Goal: Transaction & Acquisition: Purchase product/service

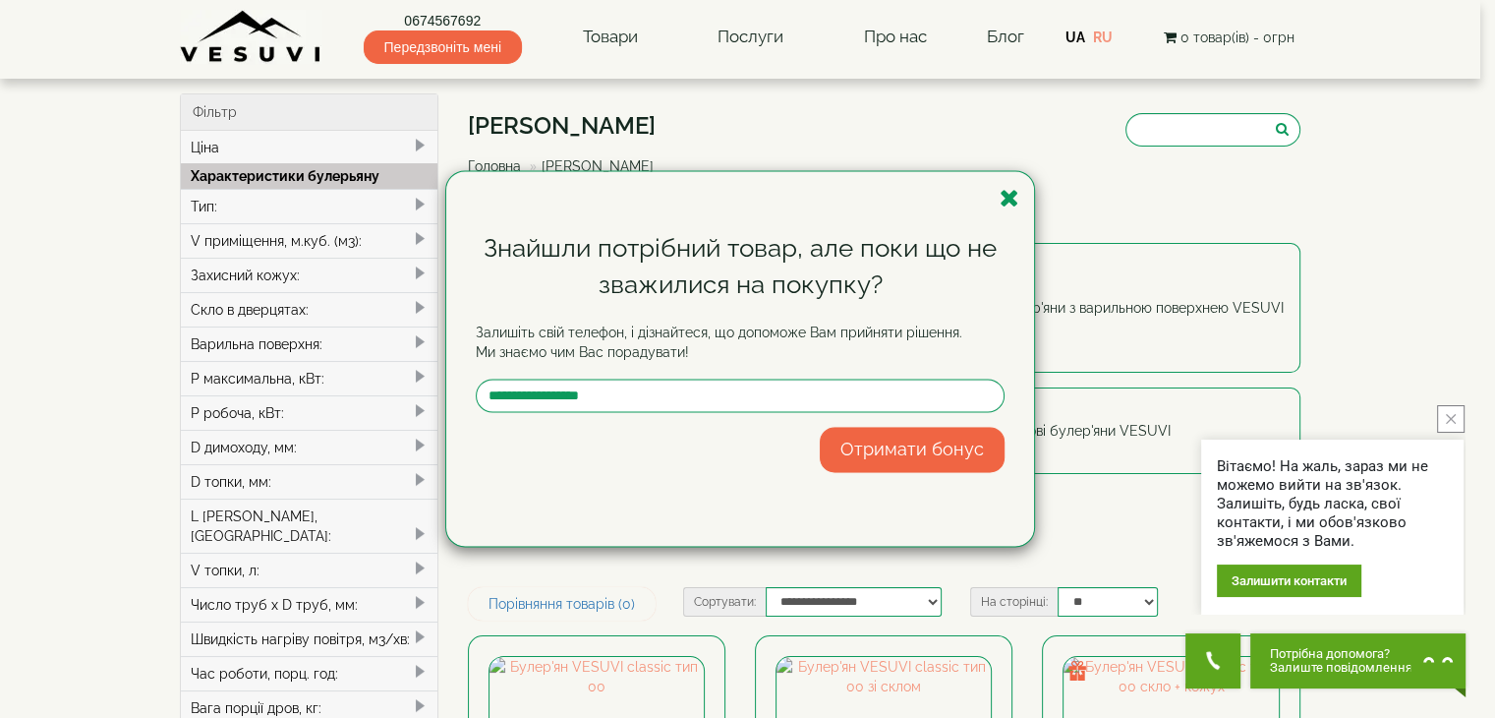
click at [1007, 200] on icon "button" at bounding box center [1010, 198] width 20 height 25
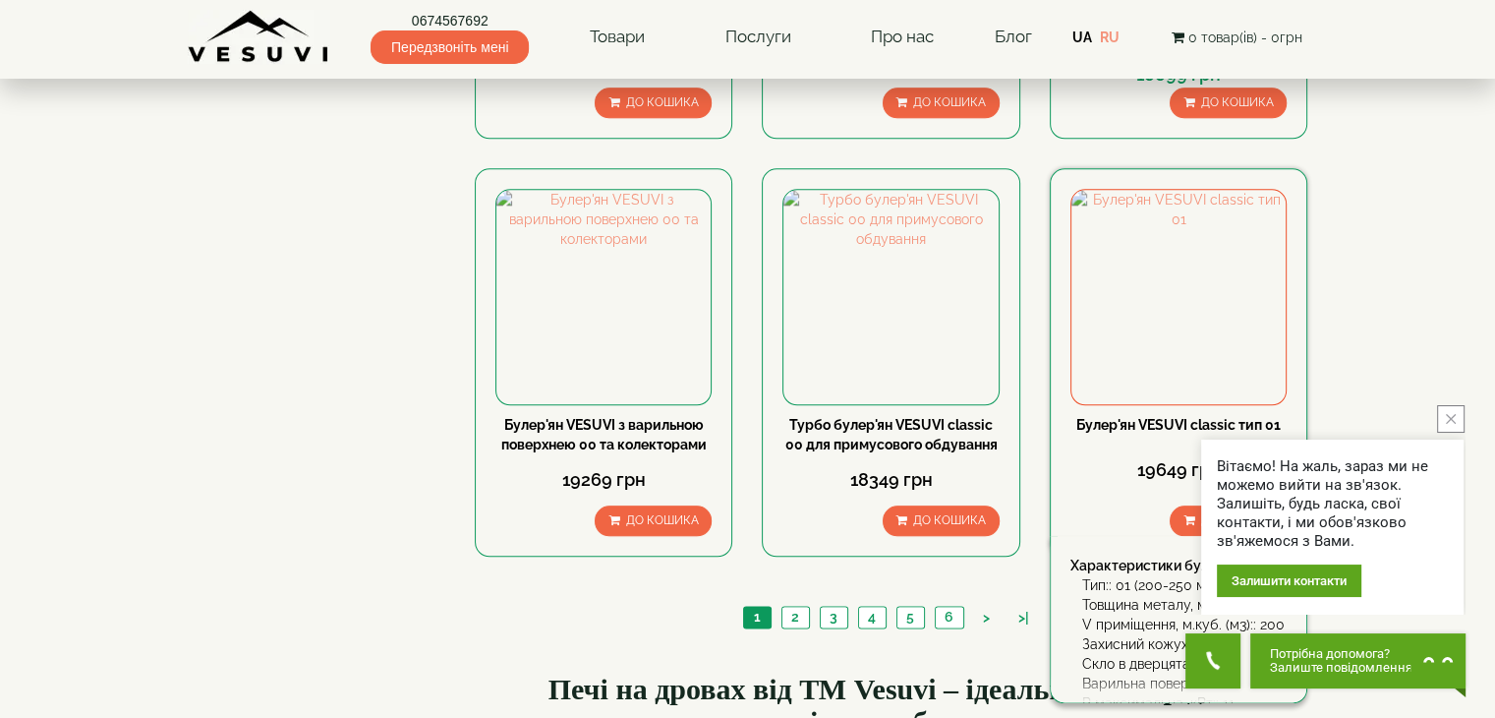
scroll to position [2206, 0]
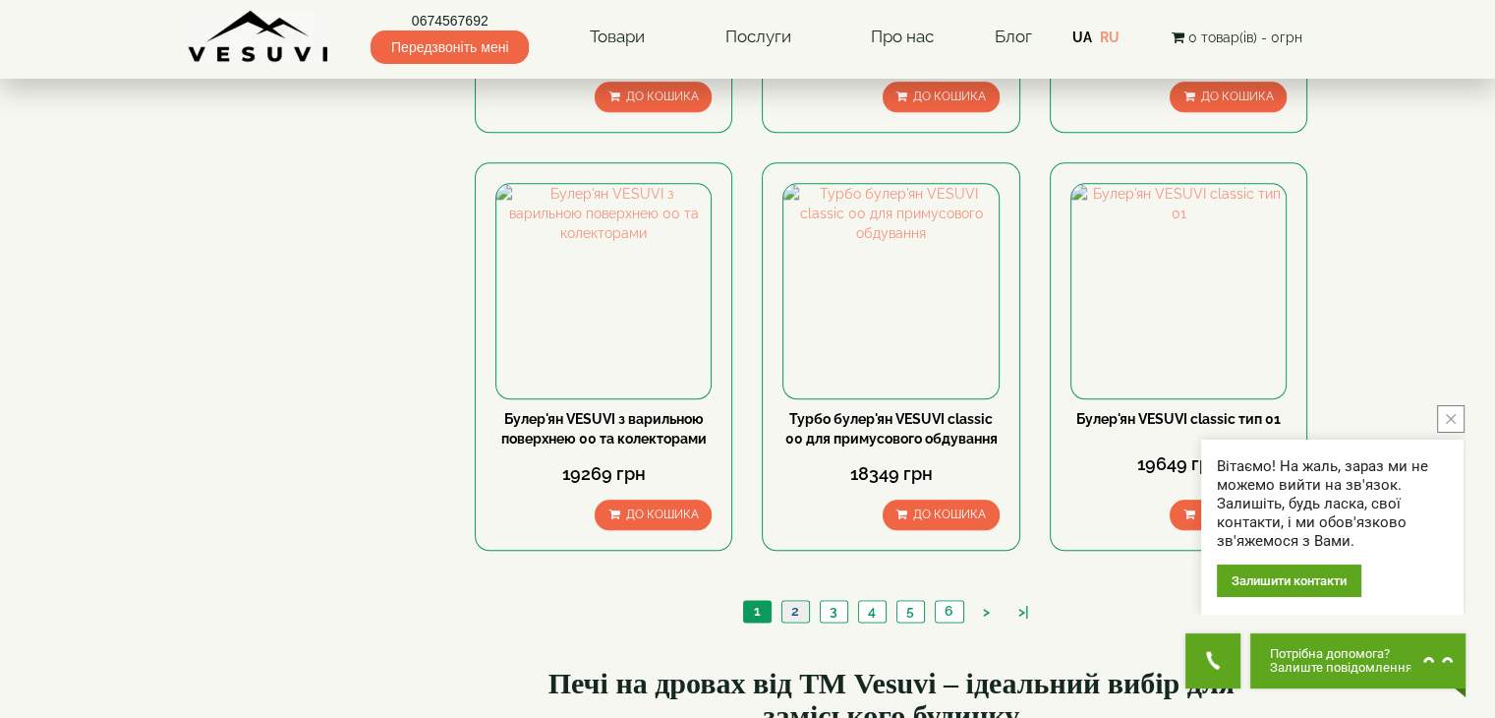
click at [795, 601] on link "2" at bounding box center [795, 611] width 28 height 21
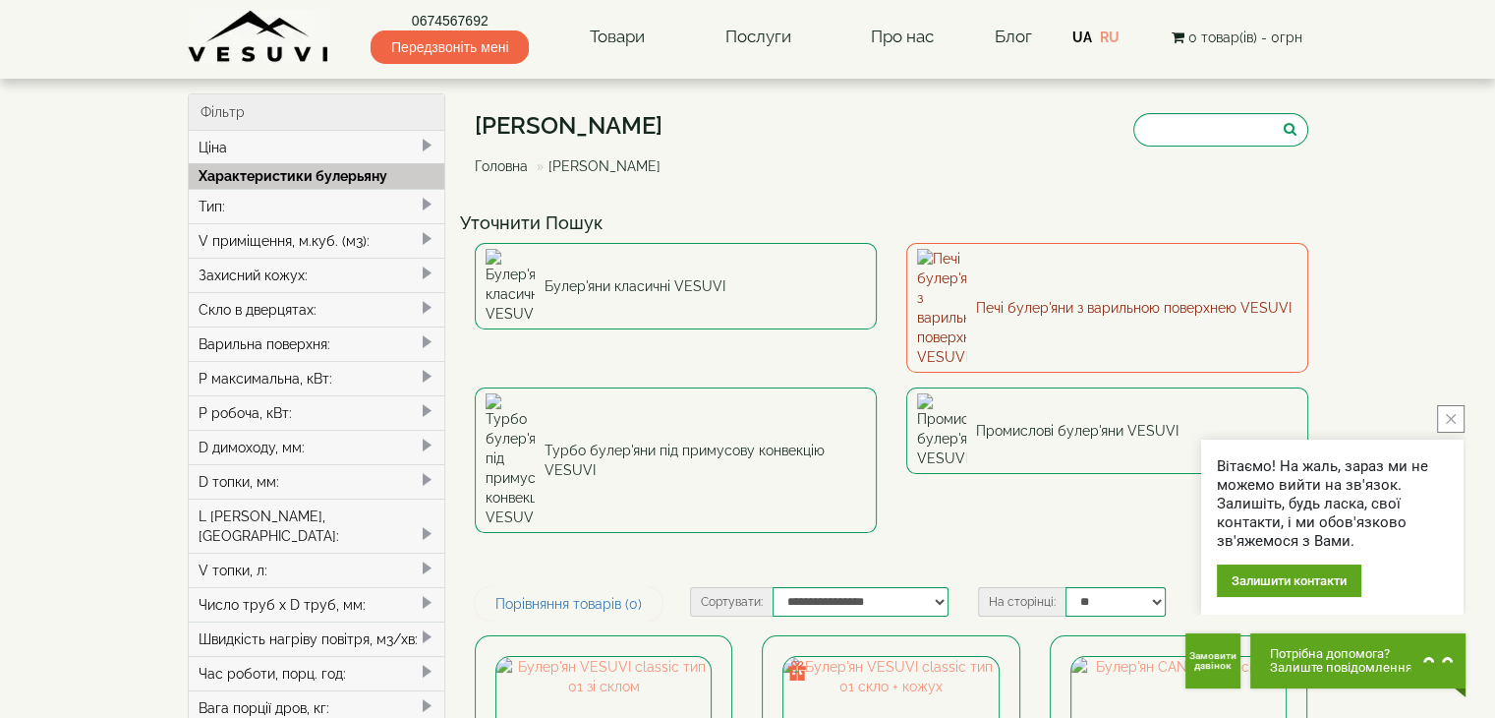
click at [1164, 285] on link "Печі булер'яни з варильною поверхнею VESUVI" at bounding box center [1107, 308] width 402 height 130
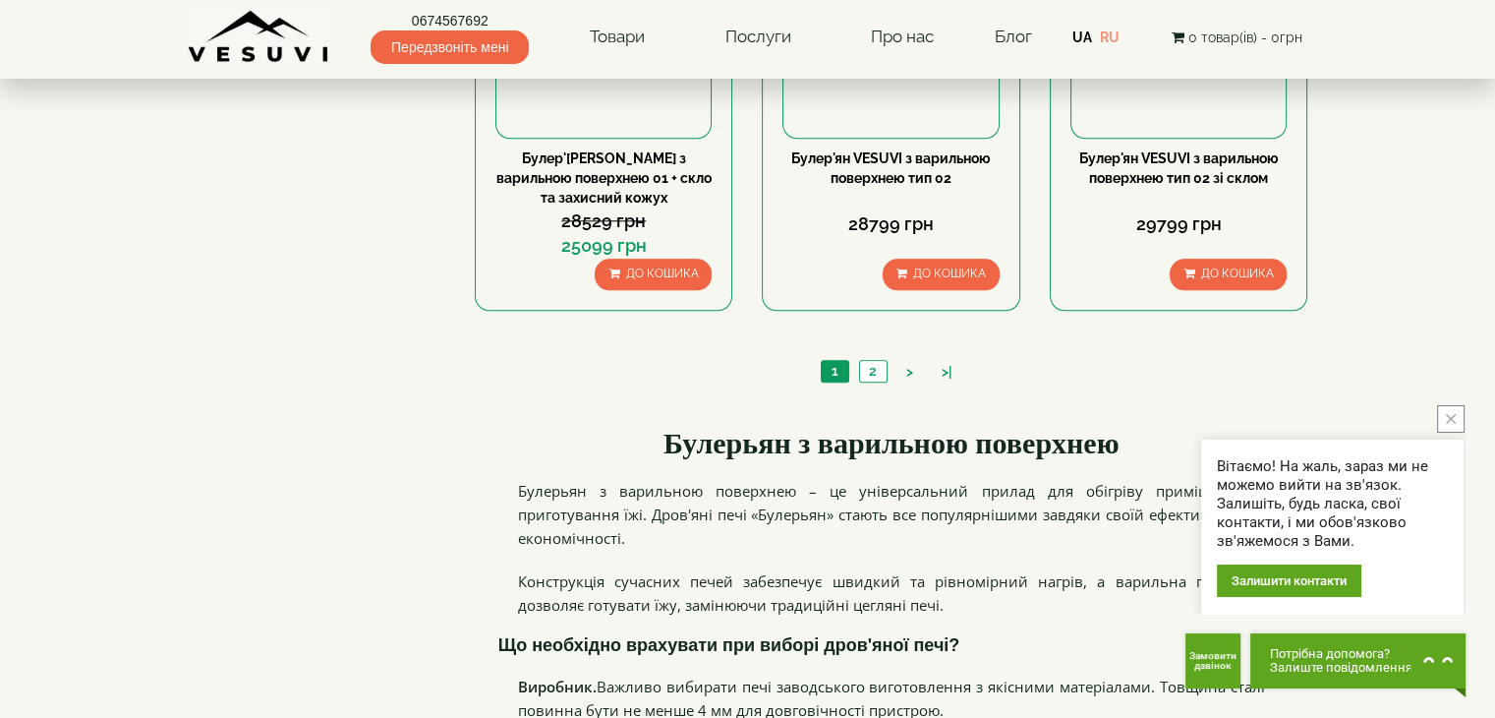
scroll to position [2022, 0]
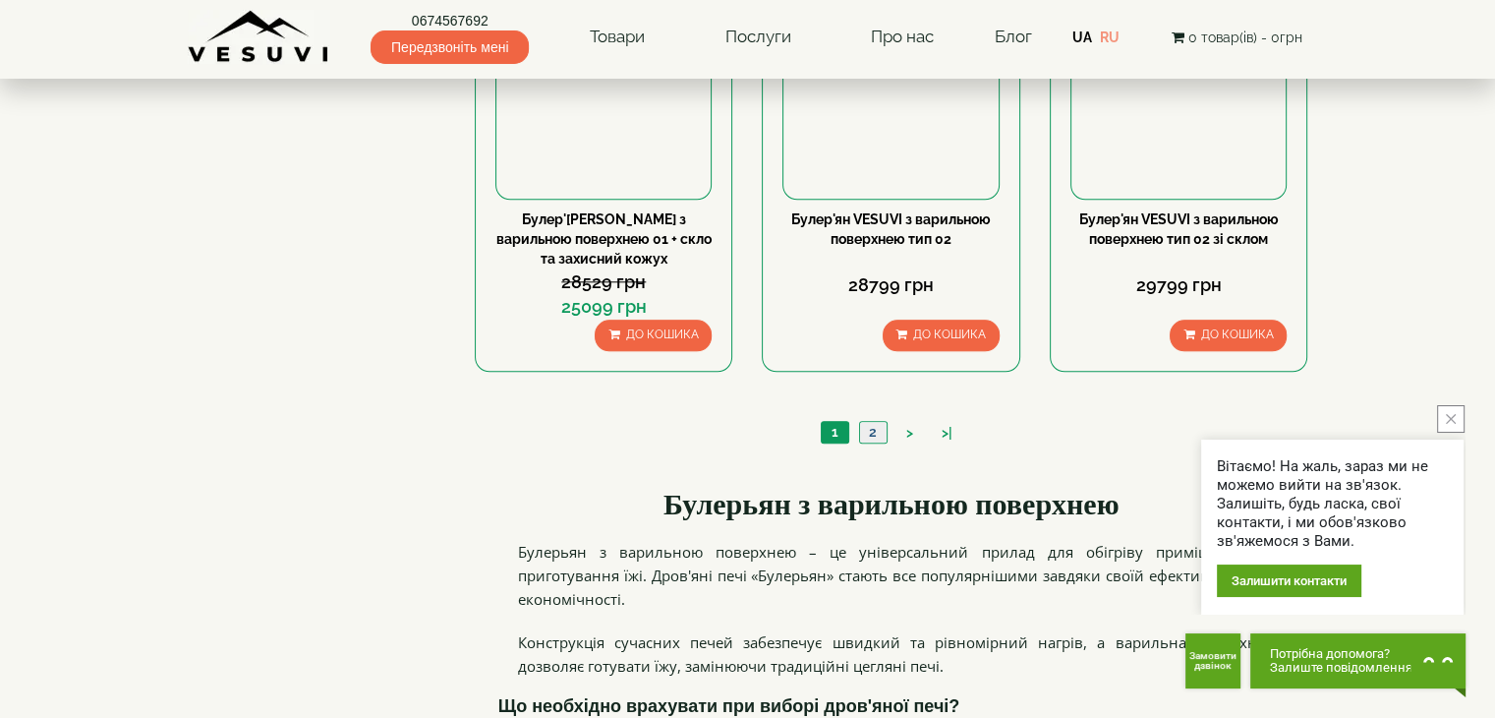
click at [875, 433] on link "2" at bounding box center [873, 432] width 28 height 21
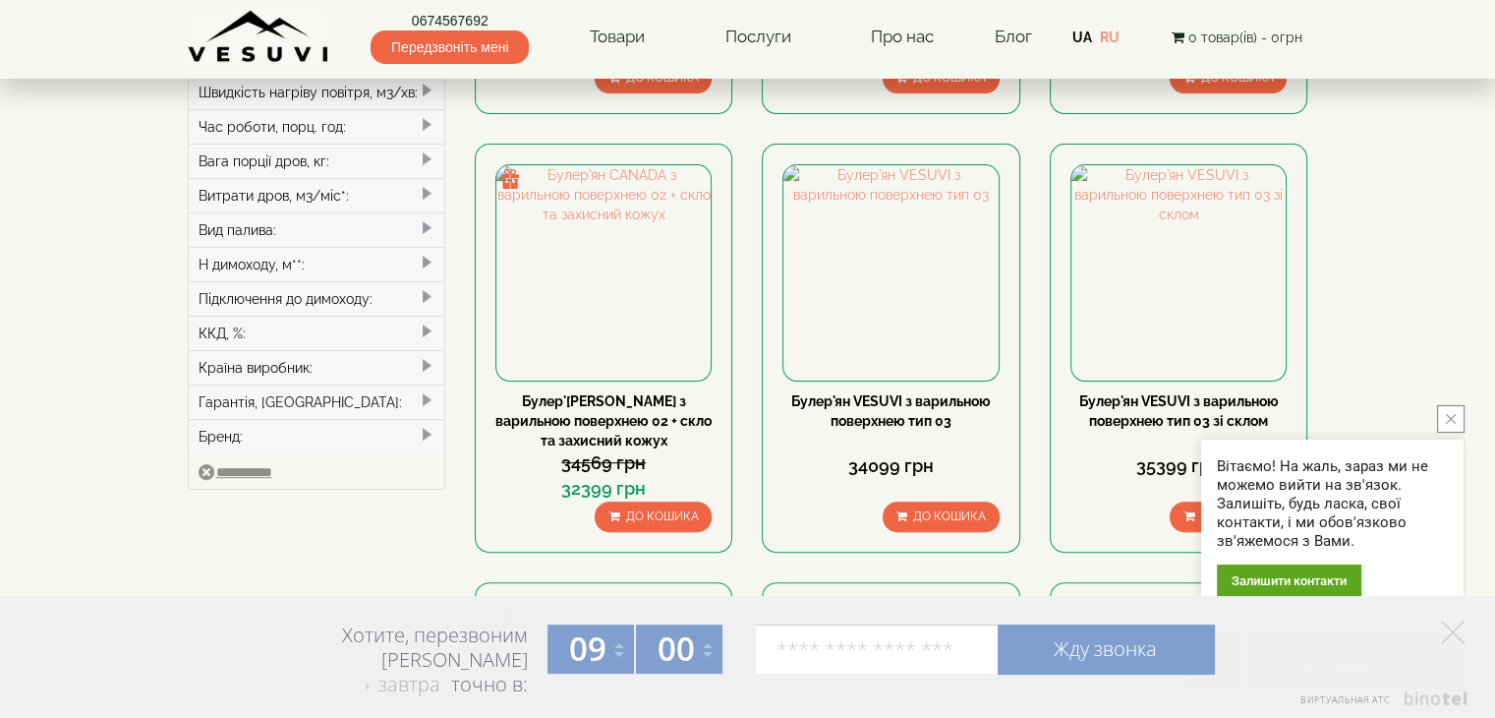
scroll to position [543, 0]
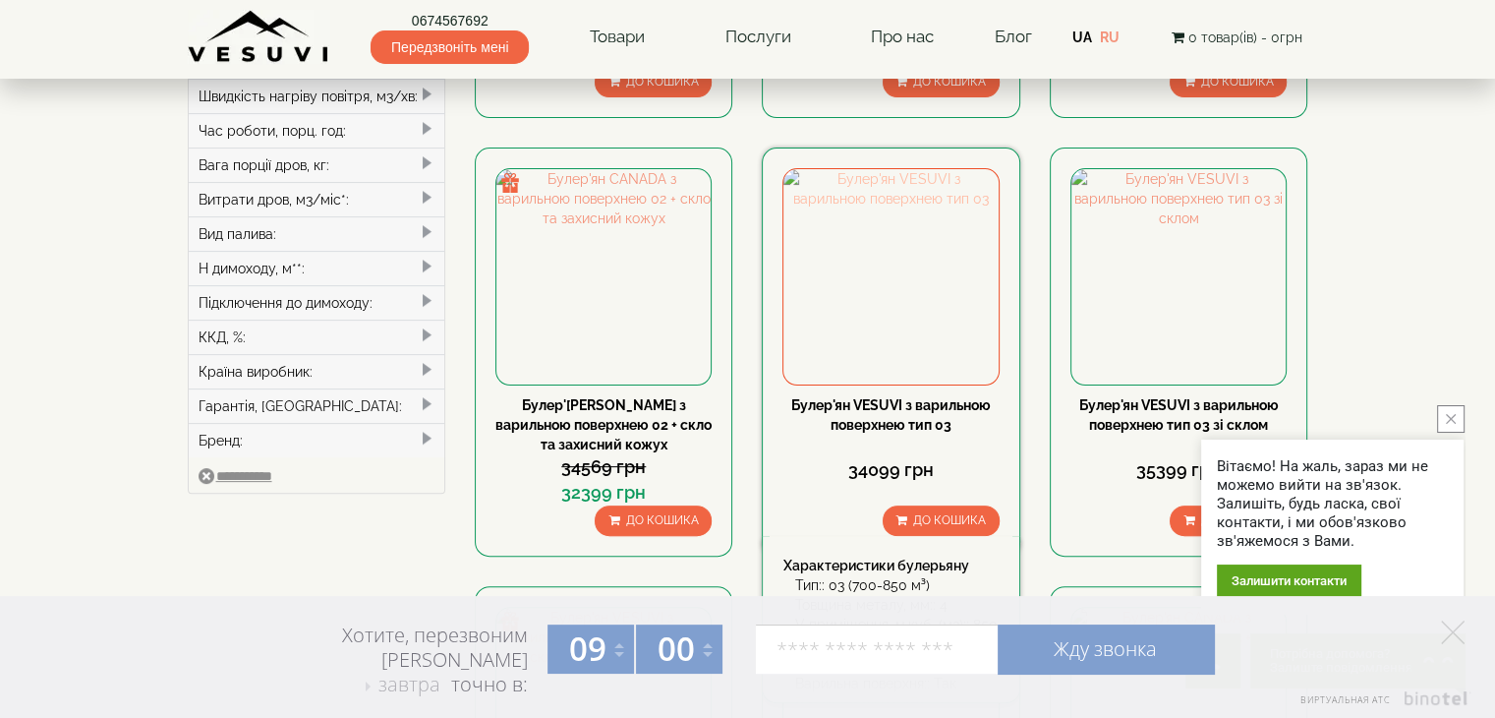
click at [920, 297] on img at bounding box center [890, 276] width 214 height 214
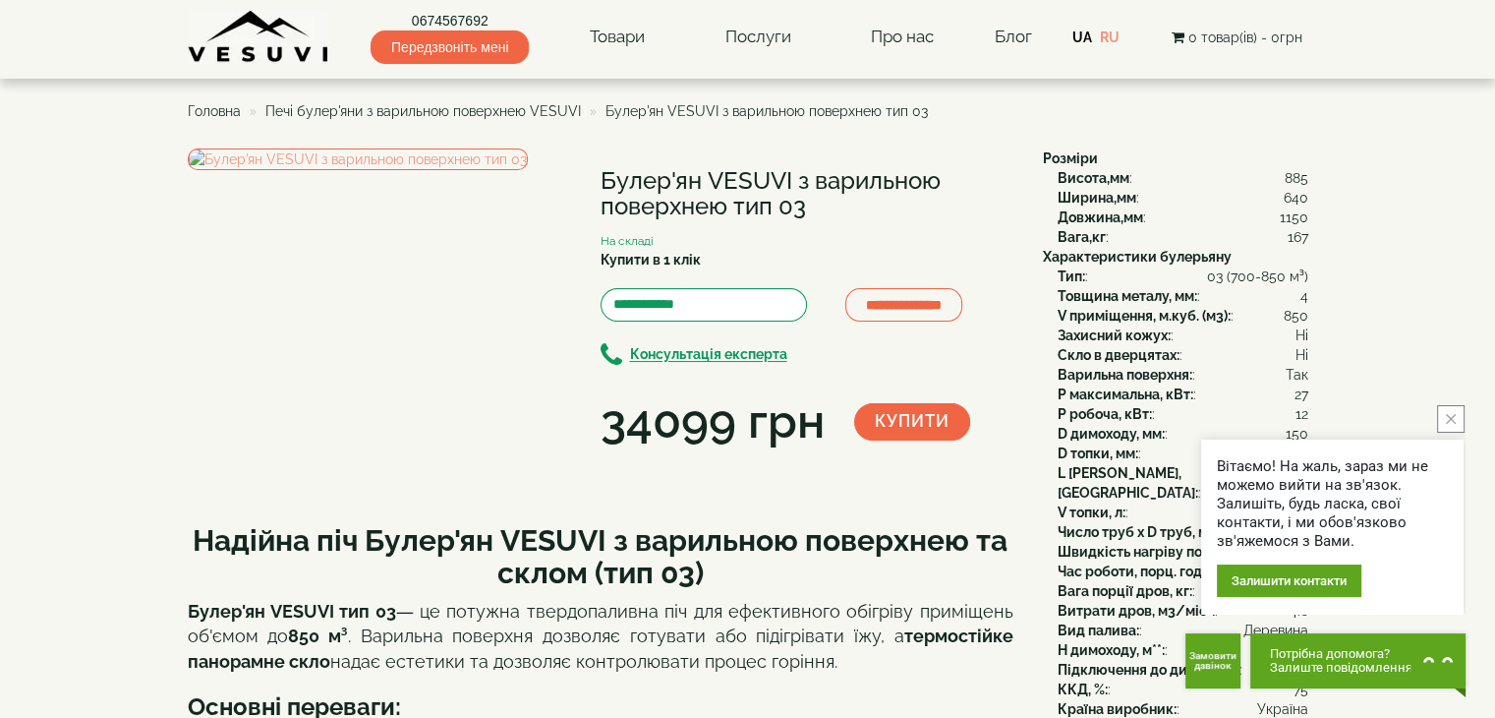
click at [1300, 437] on div "Вітаємо! На жаль, зараз ми не можемо вийти на зв'язок. Залишіть, будь ласка, св…" at bounding box center [1332, 509] width 262 height 209
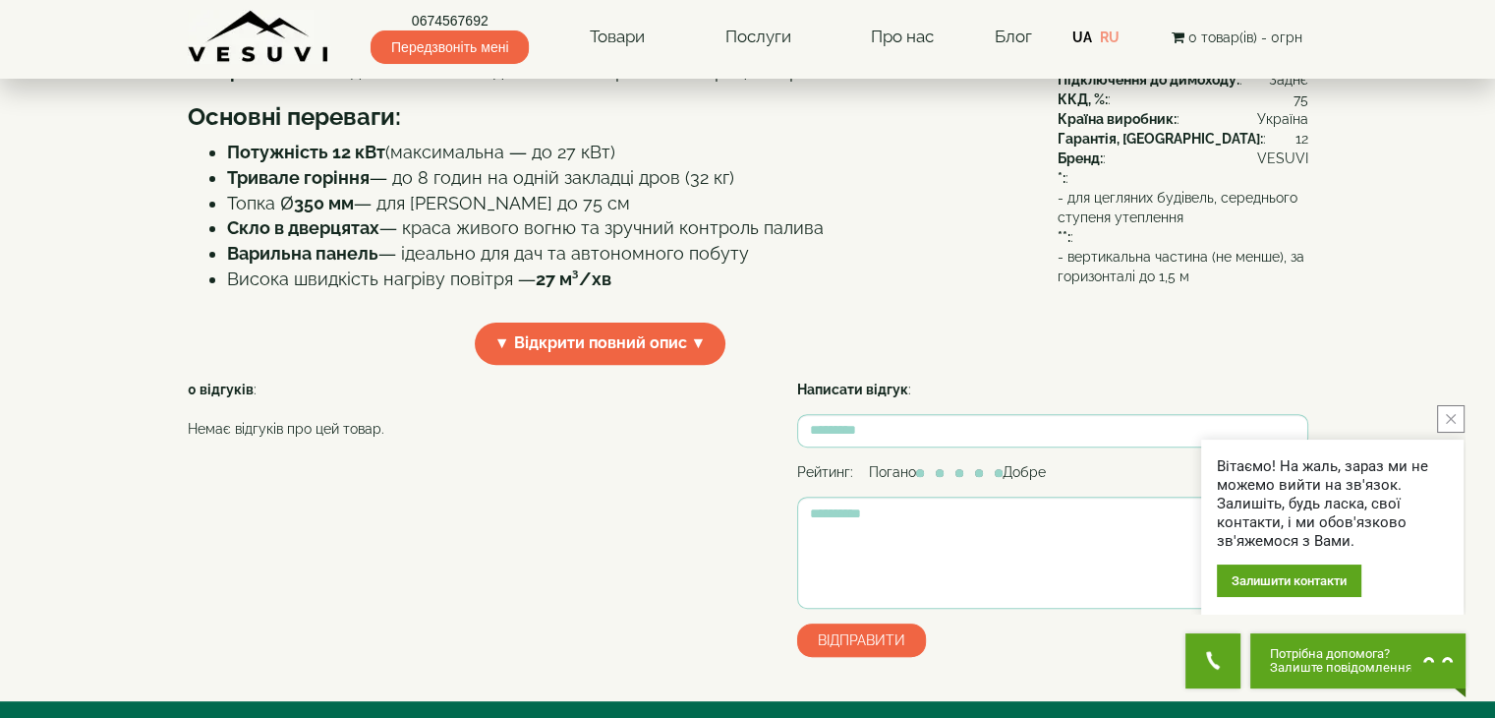
scroll to position [985, 0]
